Goal: Task Accomplishment & Management: Use online tool/utility

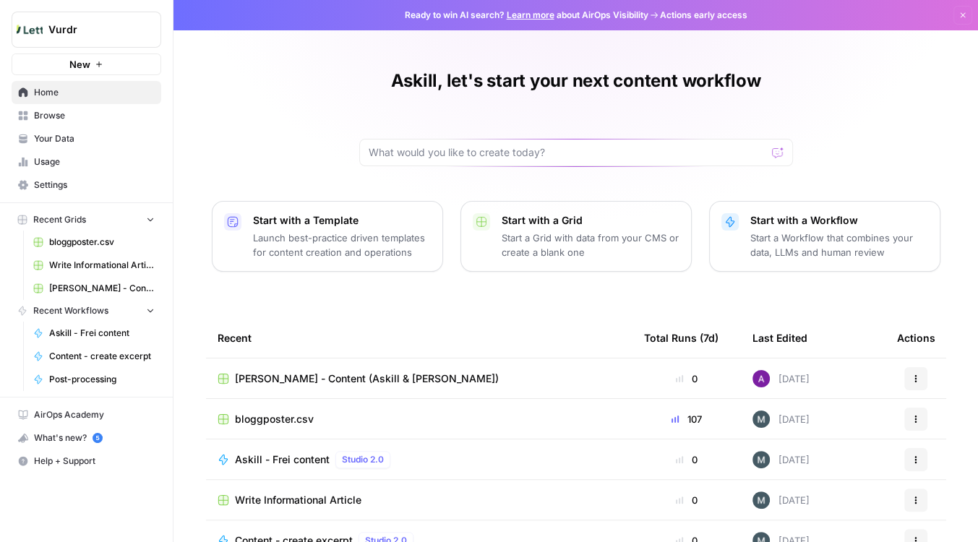
click at [933, 228] on button "Start with a Workflow Start a Workflow that combines your data, LLMs and human …" at bounding box center [824, 236] width 231 height 71
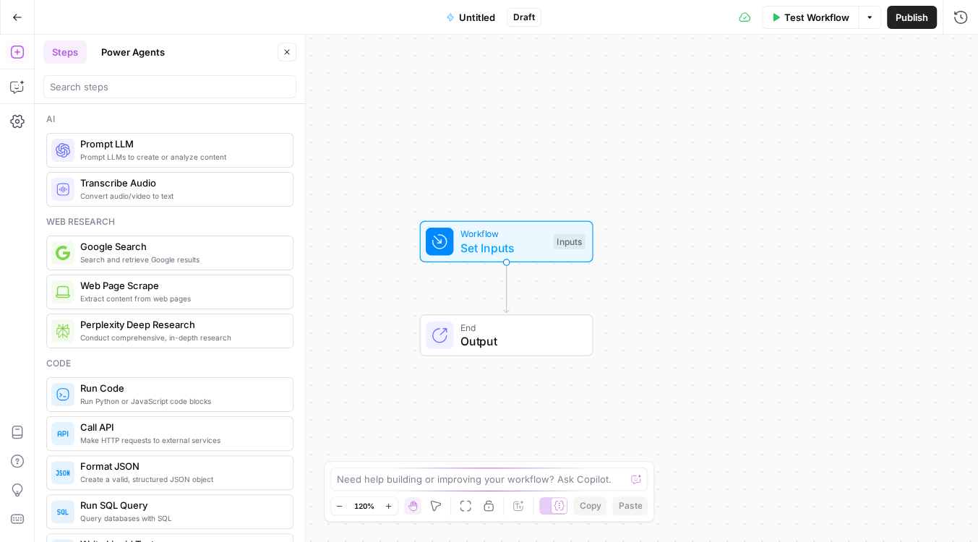
drag, startPoint x: 682, startPoint y: 205, endPoint x: 662, endPoint y: 186, distance: 26.6
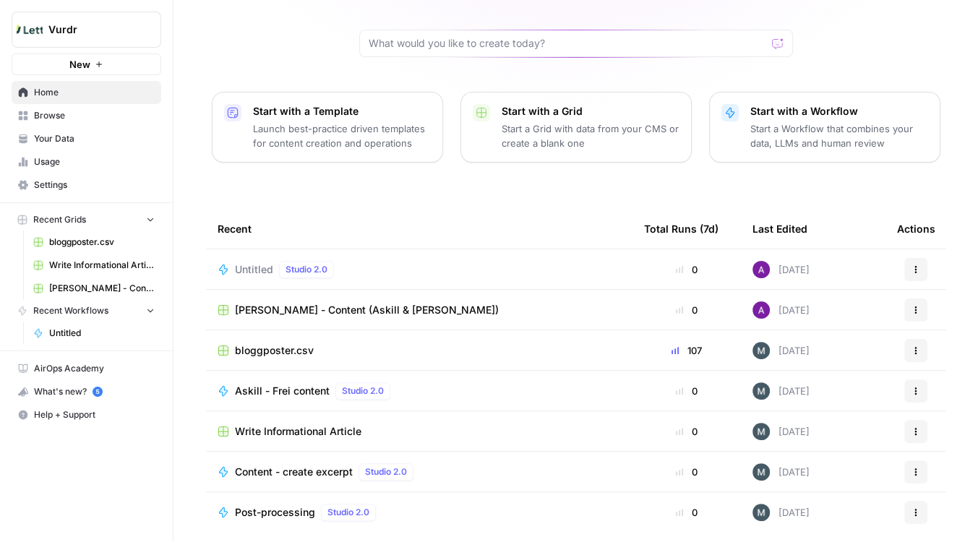
scroll to position [123, 0]
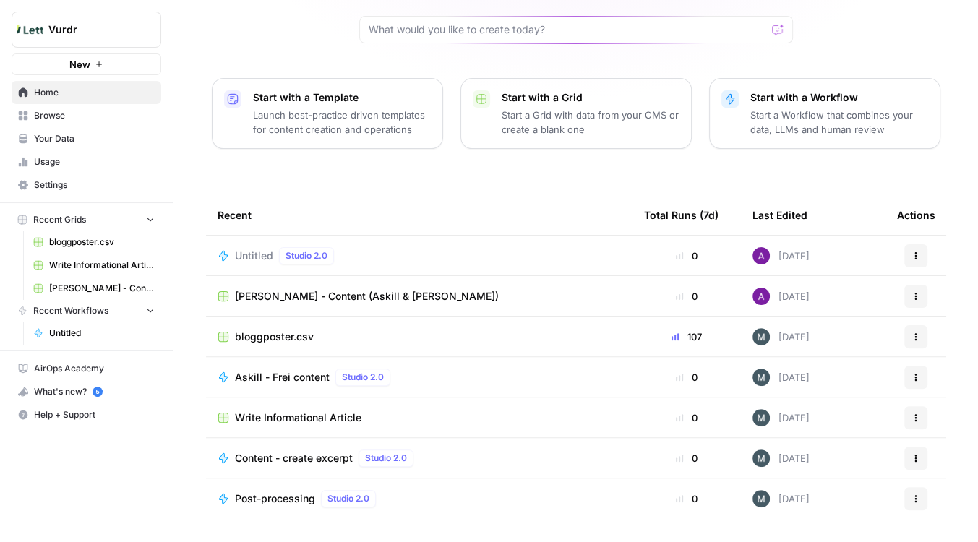
click at [922, 262] on button "Actions" at bounding box center [915, 255] width 23 height 23
drag, startPoint x: 859, startPoint y: 311, endPoint x: 420, endPoint y: 253, distance: 442.6
click at [498, 258] on body "Vurdr New Home Browse Your Data Usage Settings Recent Grids bloggposter.csv Wri…" at bounding box center [489, 271] width 978 height 542
click at [254, 255] on span "Untitled" at bounding box center [254, 256] width 38 height 14
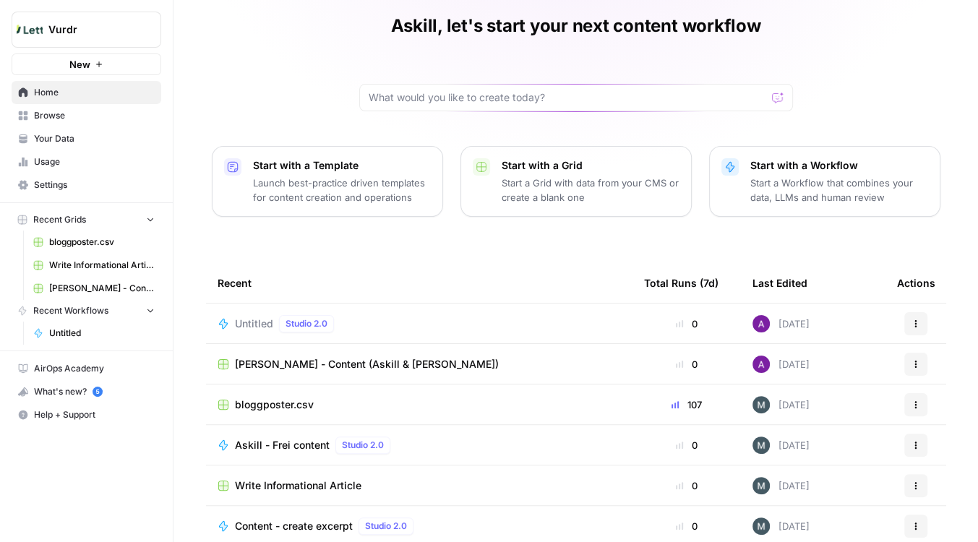
scroll to position [123, 0]
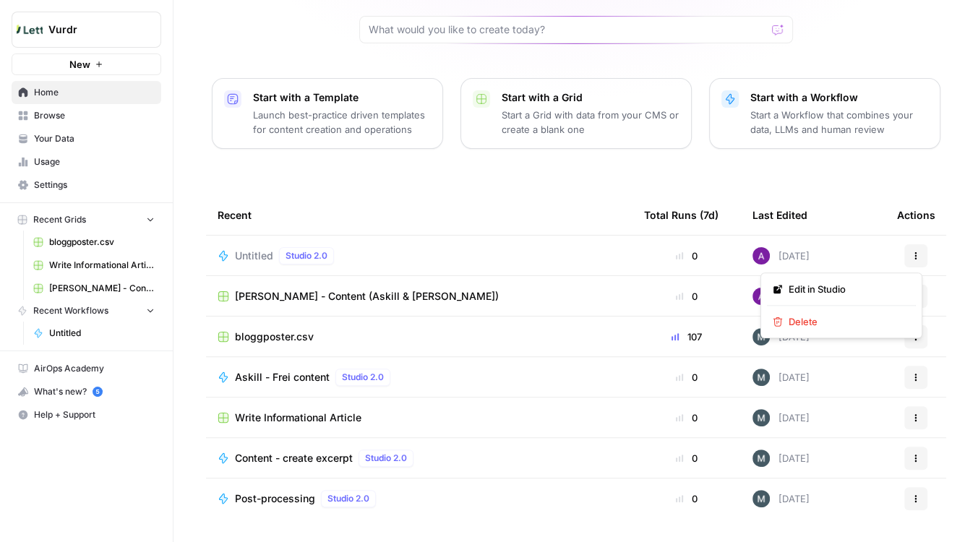
click at [913, 252] on icon "button" at bounding box center [916, 256] width 9 height 9
click at [837, 324] on span "Delete" at bounding box center [847, 321] width 116 height 14
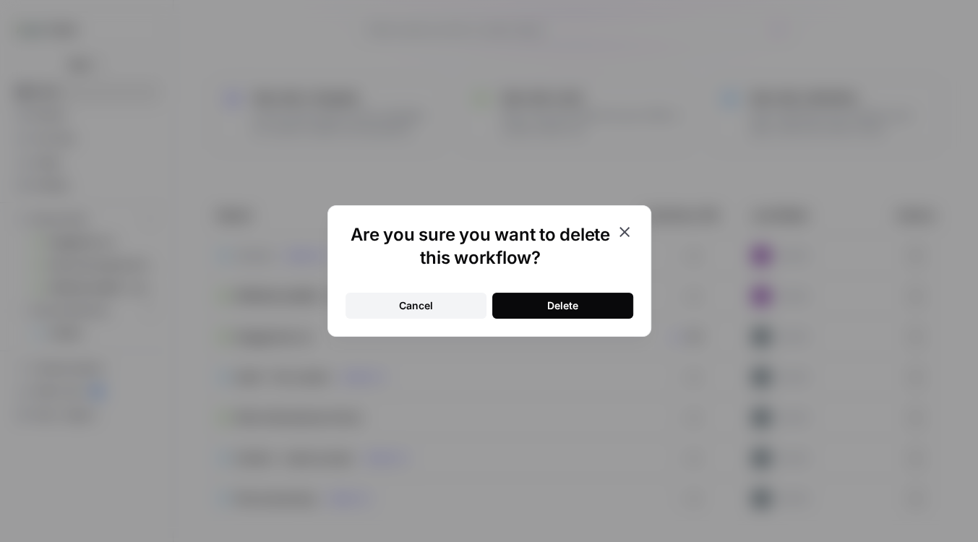
drag, startPoint x: 634, startPoint y: 304, endPoint x: 614, endPoint y: 308, distance: 20.7
click at [630, 304] on div "Are you sure you want to delete this workflow? Cancel Delete" at bounding box center [489, 271] width 324 height 132
click at [614, 308] on button "Delete" at bounding box center [562, 306] width 141 height 26
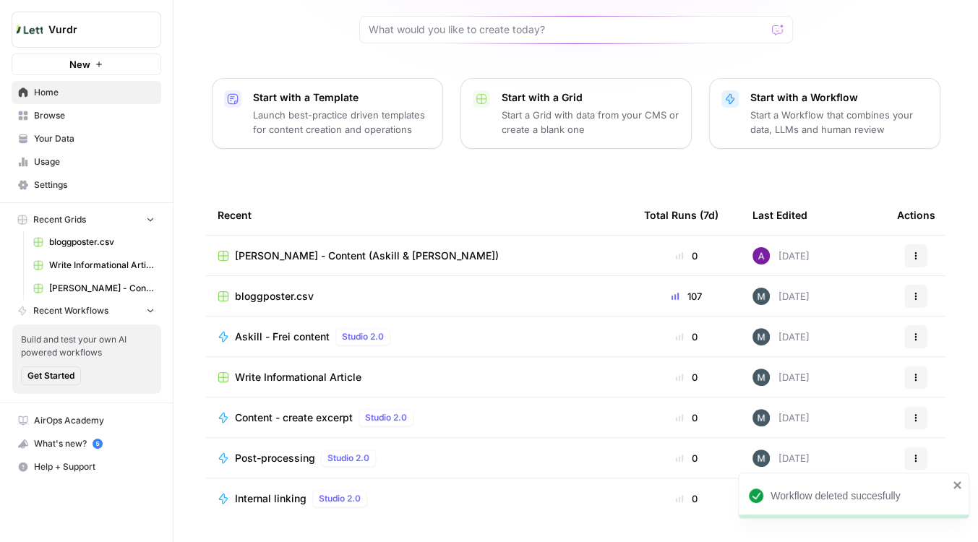
click at [420, 228] on div "Recent" at bounding box center [419, 215] width 403 height 40
click at [904, 338] on button "Actions" at bounding box center [915, 336] width 23 height 23
click at [961, 487] on icon "close" at bounding box center [958, 485] width 10 height 12
click at [906, 348] on td "Actions" at bounding box center [916, 337] width 61 height 40
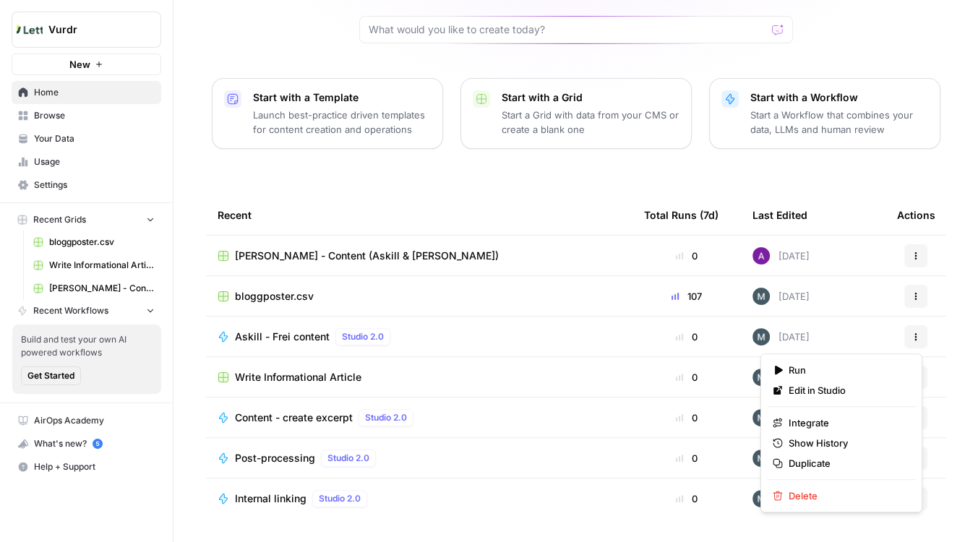
click at [912, 339] on icon "button" at bounding box center [916, 337] width 9 height 9
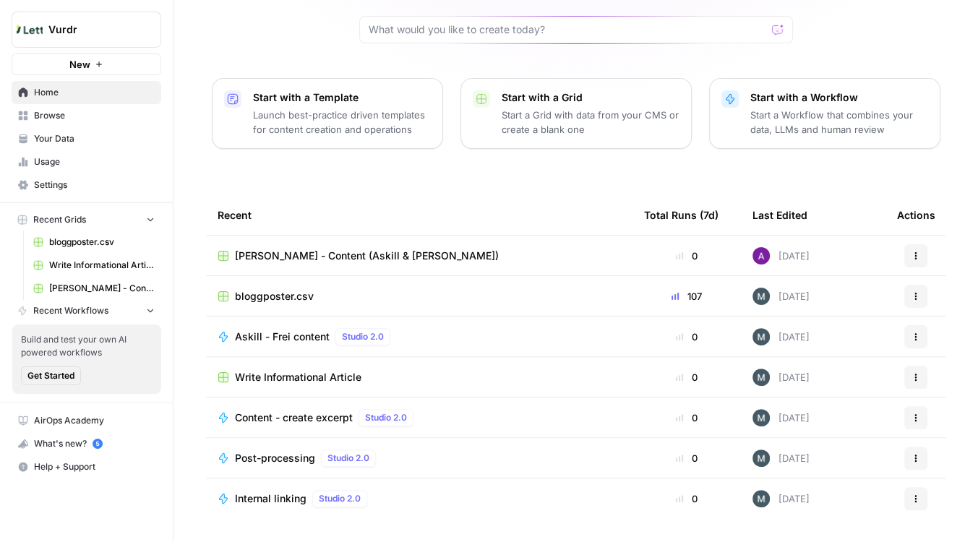
click at [281, 333] on span "Askill - Frei content" at bounding box center [282, 337] width 95 height 14
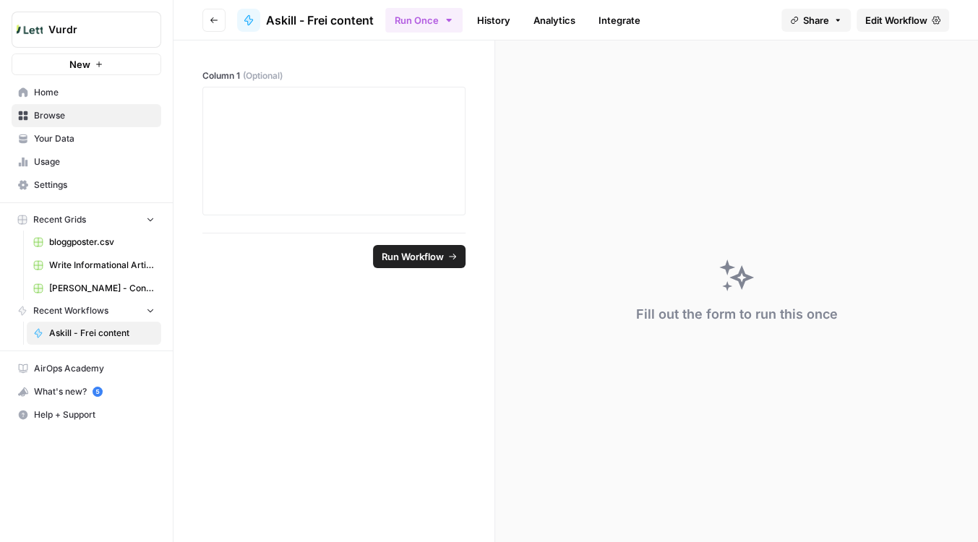
click at [328, 366] on form "Column 1 (Optional) Run Workflow" at bounding box center [334, 291] width 322 height 502
click at [104, 239] on span "bloggposter.csv" at bounding box center [102, 242] width 106 height 13
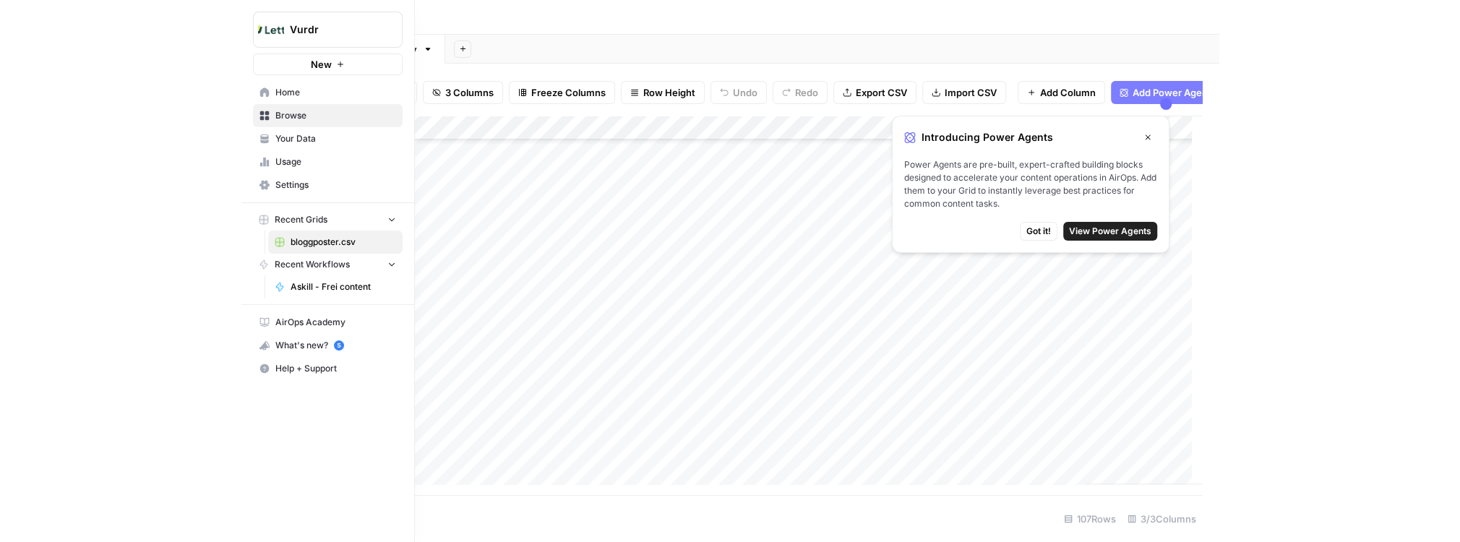
scroll to position [394, 0]
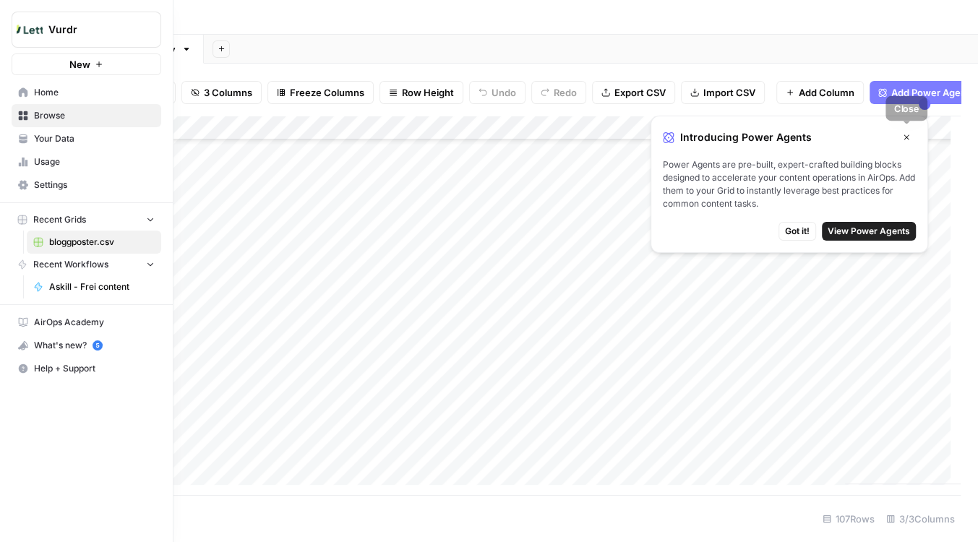
click at [909, 136] on icon "button" at bounding box center [906, 137] width 9 height 9
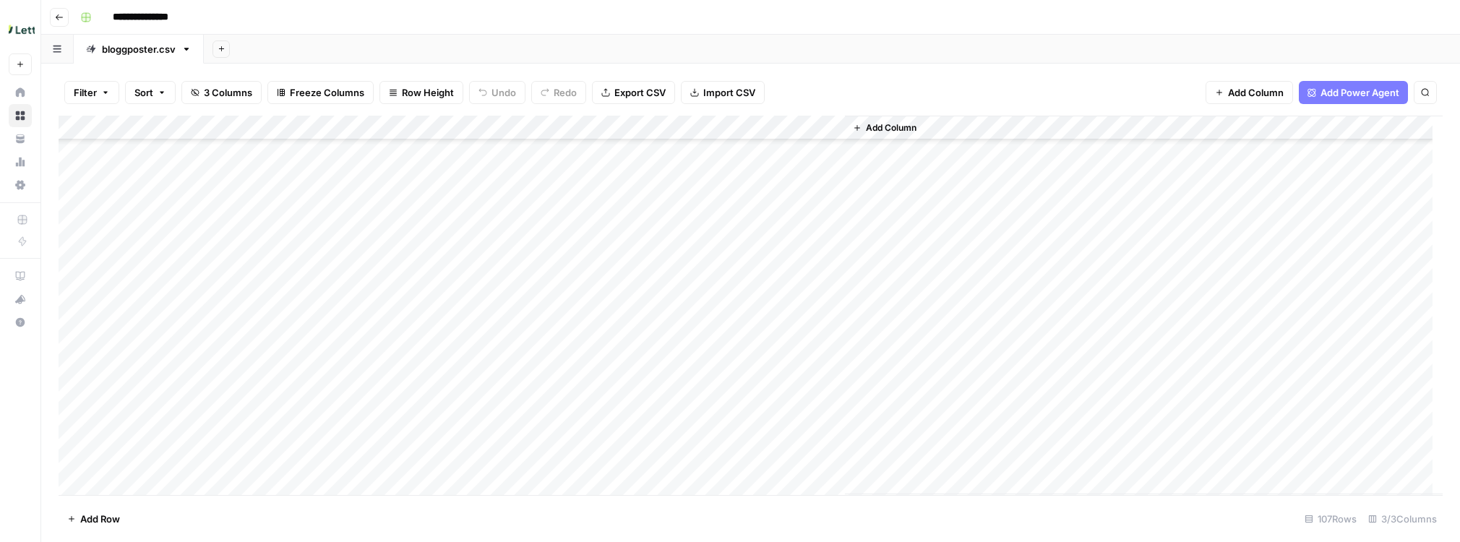
click at [648, 86] on span "Export CSV" at bounding box center [639, 92] width 51 height 14
click at [406, 540] on footer "Add Row 107 Rows 3/3 Columns" at bounding box center [751, 518] width 1384 height 47
click at [618, 94] on span "Export CSV" at bounding box center [639, 92] width 51 height 14
